Goal: Information Seeking & Learning: Compare options

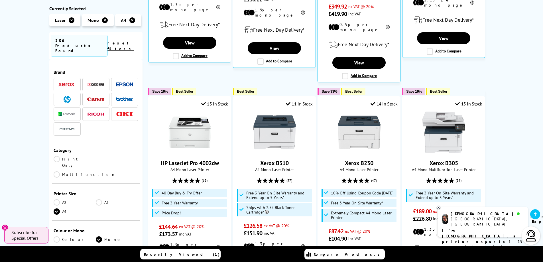
scroll to position [256, 0]
click at [56, 93] on li at bounding box center [67, 99] width 27 height 13
click at [62, 96] on span at bounding box center [66, 99] width 17 height 7
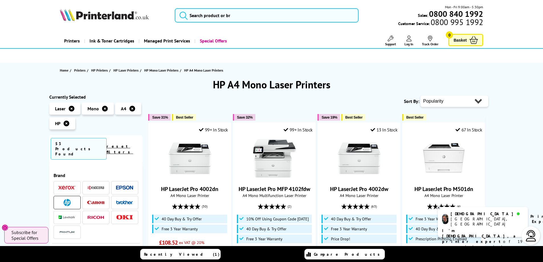
drag, startPoint x: 475, startPoint y: 100, endPoint x: 474, endPoint y: 106, distance: 6.0
click at [475, 100] on select "Popularity Rating Price - Low to High Price - High to Low Running Costs - Low t…" at bounding box center [454, 100] width 68 height 11
click at [476, 101] on select "Popularity Rating Price - Low to High Price - High to Low Running Costs - Low t…" at bounding box center [454, 100] width 68 height 11
select select "Price Ascending"
click at [420, 95] on select "Popularity Rating Price - Low to High Price - High to Low Running Costs - Low t…" at bounding box center [454, 100] width 68 height 11
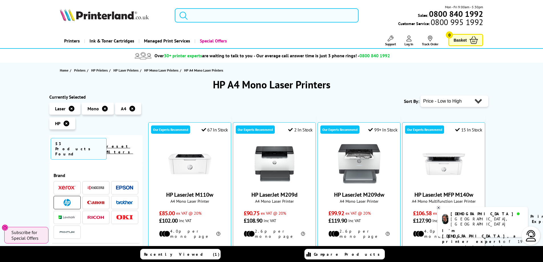
click at [67, 126] on icon at bounding box center [67, 123] width 6 height 6
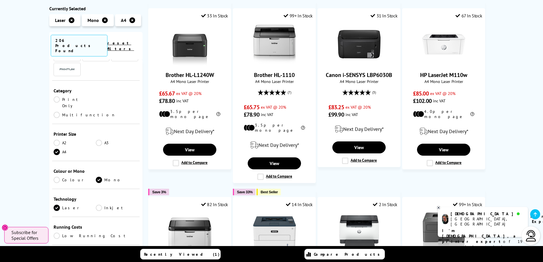
scroll to position [85, 0]
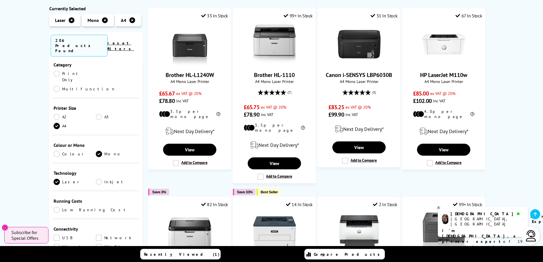
click at [57, 70] on link "Print Only" at bounding box center [75, 76] width 42 height 13
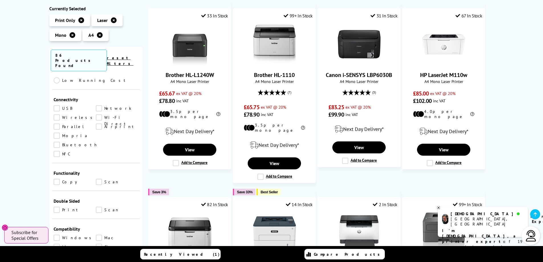
scroll to position [256, 0]
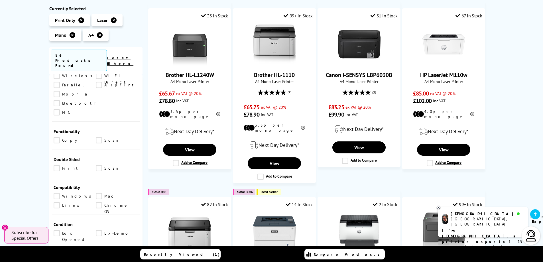
click at [57, 165] on link "Print" at bounding box center [75, 168] width 42 height 6
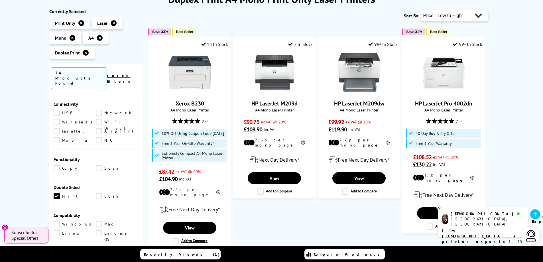
scroll to position [199, 0]
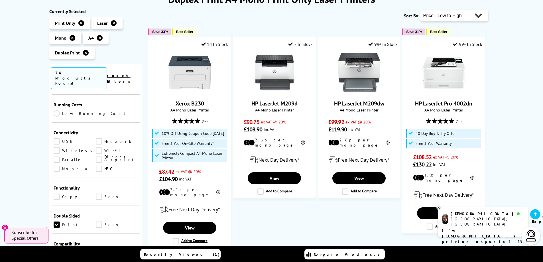
click at [58, 138] on link "USB" at bounding box center [75, 141] width 42 height 6
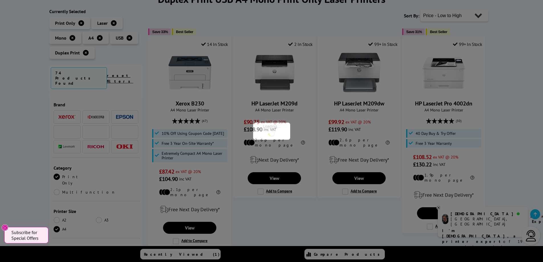
scroll to position [199, 0]
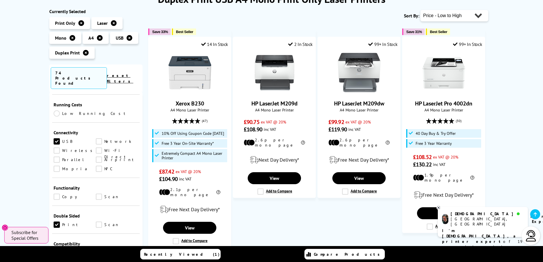
drag, startPoint x: 55, startPoint y: 124, endPoint x: 62, endPoint y: 122, distance: 6.6
click at [56, 147] on link "Wireless" at bounding box center [75, 150] width 42 height 6
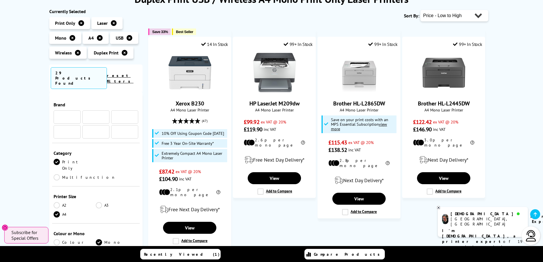
scroll to position [199, 0]
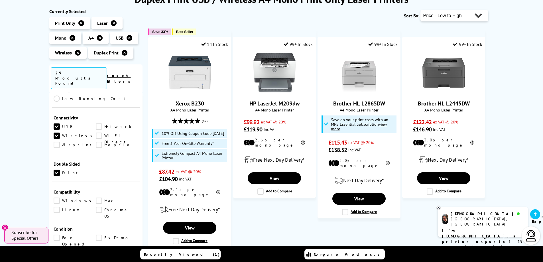
click at [97, 123] on link "Network" at bounding box center [117, 126] width 42 height 6
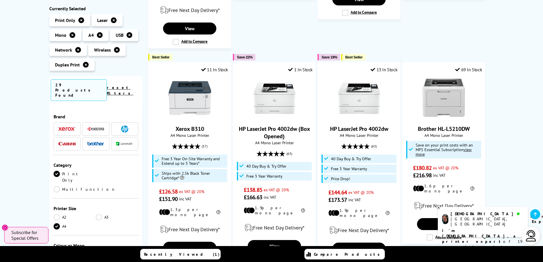
scroll to position [285, 0]
click at [373, 128] on link "HP LaserJet Pro 4002dw" at bounding box center [359, 128] width 58 height 7
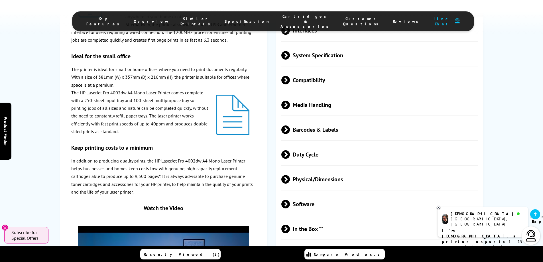
scroll to position [699, 0]
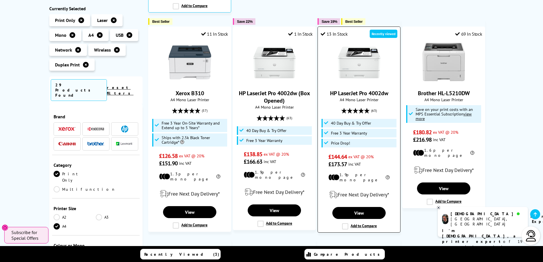
scroll to position [313, 0]
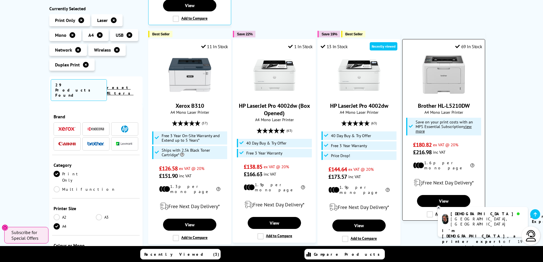
click at [437, 104] on link "Brother HL-L5210DW" at bounding box center [444, 105] width 52 height 7
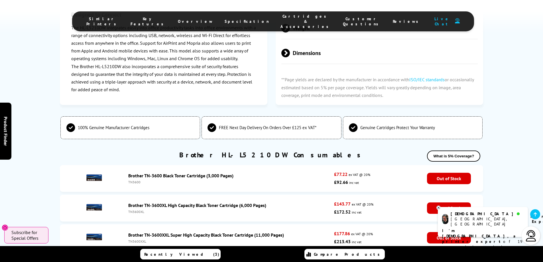
scroll to position [1737, 0]
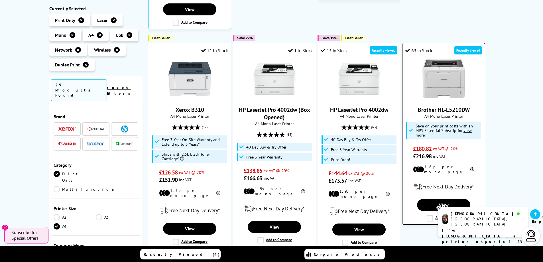
scroll to position [285, 0]
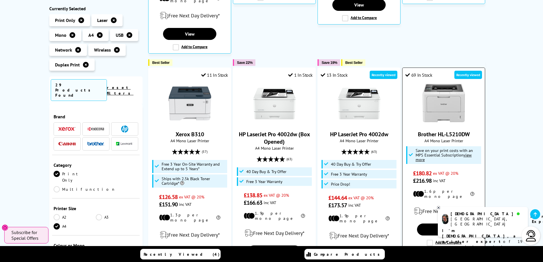
click at [451, 134] on link "Brother HL-L5210DW" at bounding box center [444, 133] width 52 height 7
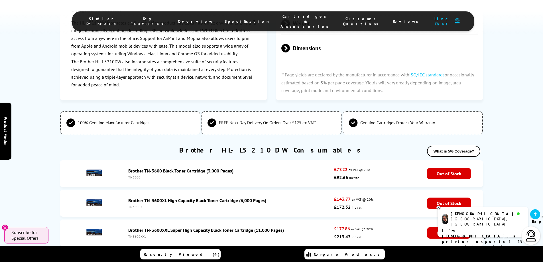
scroll to position [1737, 0]
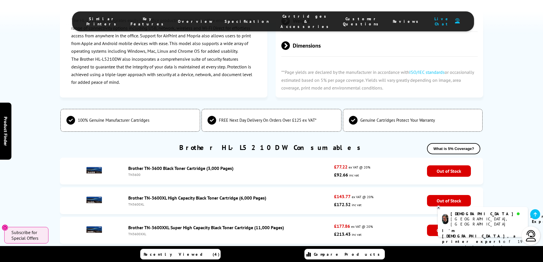
click at [162, 195] on link "Brother TN-3600XL High Capacity Black Toner Cartridge (6,000 Pages)" at bounding box center [197, 198] width 138 height 6
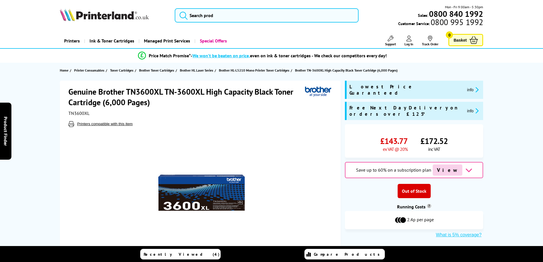
click at [152, 90] on h1 "Genuine Brother TN3600XL TN-3600XL High Capacity Black Toner Cartridge (6,000 P…" at bounding box center [186, 96] width 236 height 21
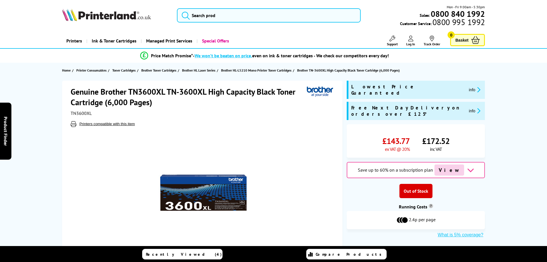
click at [0, 0] on div "Great service. Unbeatable prices. We've got you covered." at bounding box center [0, 0] width 0 height 0
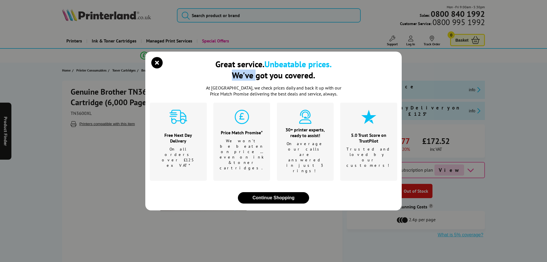
drag, startPoint x: 152, startPoint y: 90, endPoint x: 155, endPoint y: 74, distance: 16.4
click at [155, 68] on icon "close modal" at bounding box center [156, 62] width 11 height 11
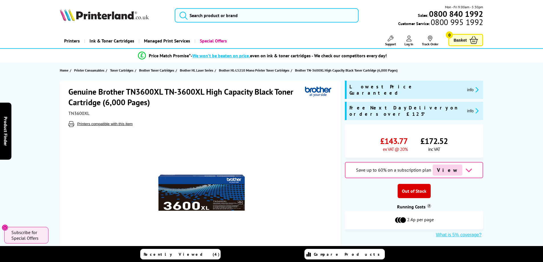
click at [146, 90] on h1 "Genuine Brother TN3600XL TN-3600XL High Capacity Black Toner Cartridge (6,000 P…" at bounding box center [186, 96] width 236 height 21
copy h1 "TN3600XL"
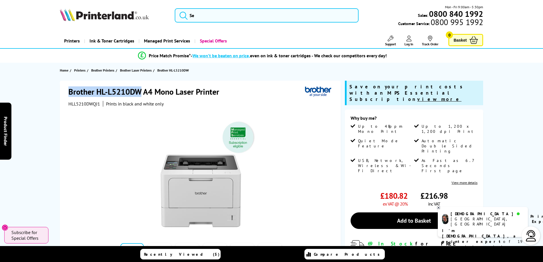
drag, startPoint x: 140, startPoint y: 94, endPoint x: 70, endPoint y: 92, distance: 70.1
click at [70, 92] on h1 "Brother HL-L5210DW A4 Mono Laser Printer" at bounding box center [146, 91] width 156 height 11
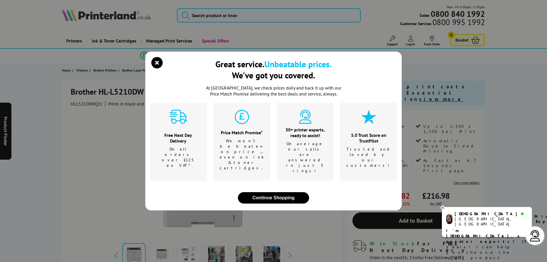
drag, startPoint x: 70, startPoint y: 92, endPoint x: 155, endPoint y: 73, distance: 86.9
click at [156, 68] on icon "close modal" at bounding box center [156, 62] width 11 height 11
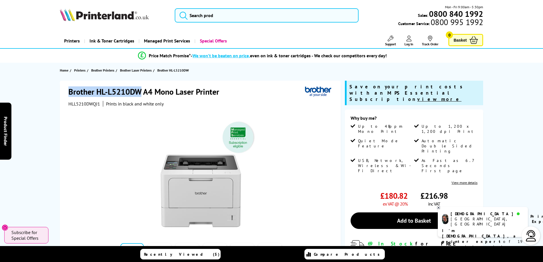
drag, startPoint x: 68, startPoint y: 92, endPoint x: 140, endPoint y: 93, distance: 71.5
click at [140, 93] on h1 "Brother HL-L5210DW A4 Mono Laser Printer" at bounding box center [146, 91] width 156 height 11
copy h1 "Brother HL-L5210DW"
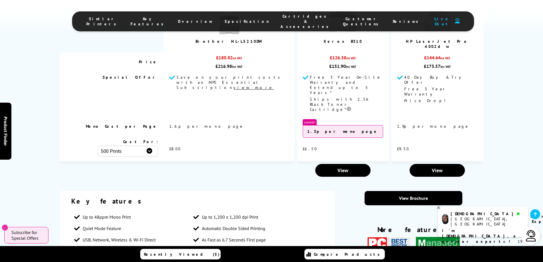
scroll to position [797, 0]
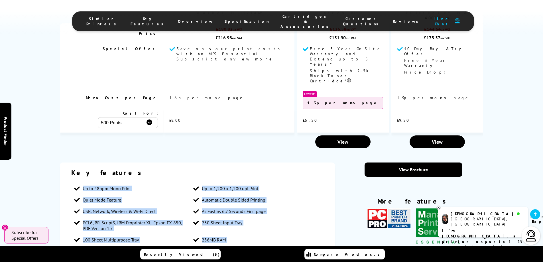
drag, startPoint x: 83, startPoint y: 120, endPoint x: 246, endPoint y: 186, distance: 176.3
click at [246, 186] on ul "Up to 48ppm Mono Print Up to 1,200 x 1,200 dpi Print Quiet Mode Feature Automat…" at bounding box center [197, 220] width 252 height 74
copy ul "Up to 48ppm Mono Print Up to 1,200 x 1,200 dpi Print Quiet Mode Feature Automat…"
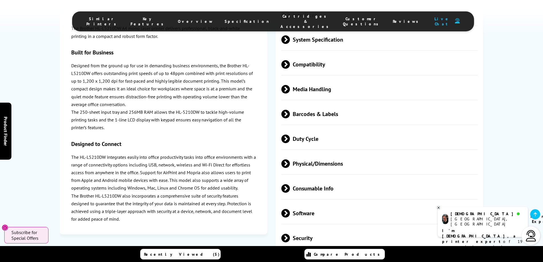
scroll to position [1452, 0]
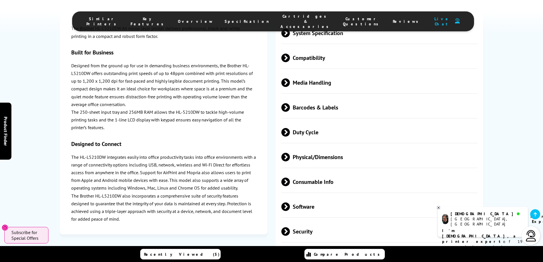
click at [290, 146] on span "Physical/Dimensions" at bounding box center [379, 156] width 197 height 21
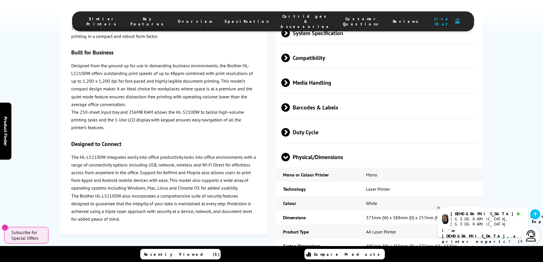
click at [457, 210] on td "373mm (W) x 388mm (D) x 257mm (H) - 11.2kg" at bounding box center [421, 217] width 124 height 14
drag, startPoint x: 441, startPoint y: 152, endPoint x: 278, endPoint y: 149, distance: 163.5
click at [278, 210] on tr "Dimensions 373mm (W) x 388mm (D) x 257mm (H) - 11.2kg" at bounding box center [379, 217] width 207 height 14
copy tr "Dimensions 373mm (W) x 388mm (D) x 257mm (H)"
drag, startPoint x: 459, startPoint y: 152, endPoint x: 445, endPoint y: 150, distance: 14.6
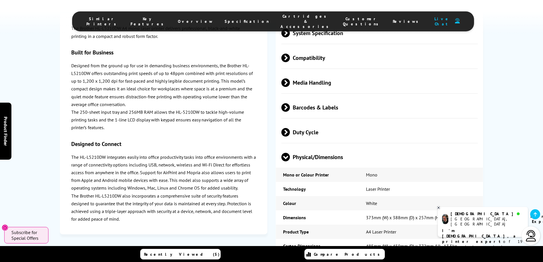
click at [445, 210] on td "373mm (W) x 388mm (D) x 257mm (H) - 11.2kg" at bounding box center [421, 217] width 124 height 14
copy td "11.2kg"
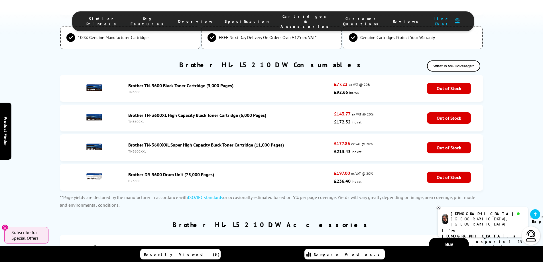
scroll to position [1895, 0]
